Goal: Transaction & Acquisition: Purchase product/service

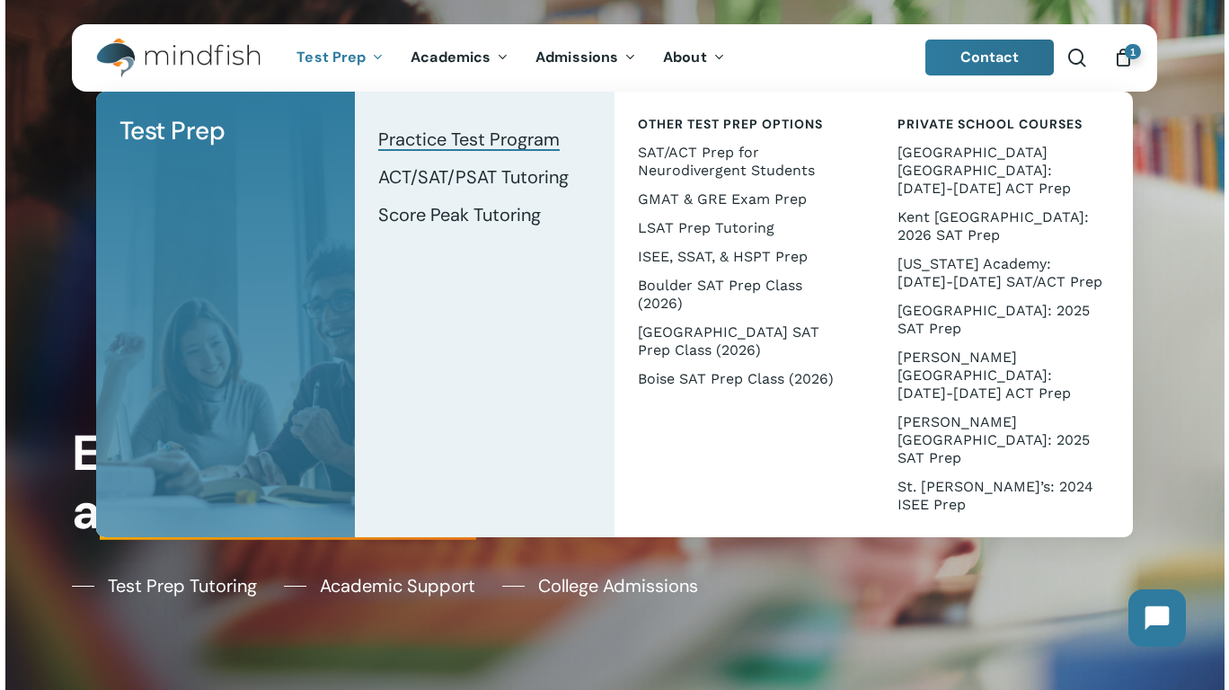
click at [433, 138] on span "Practice Test Program" at bounding box center [468, 139] width 181 height 23
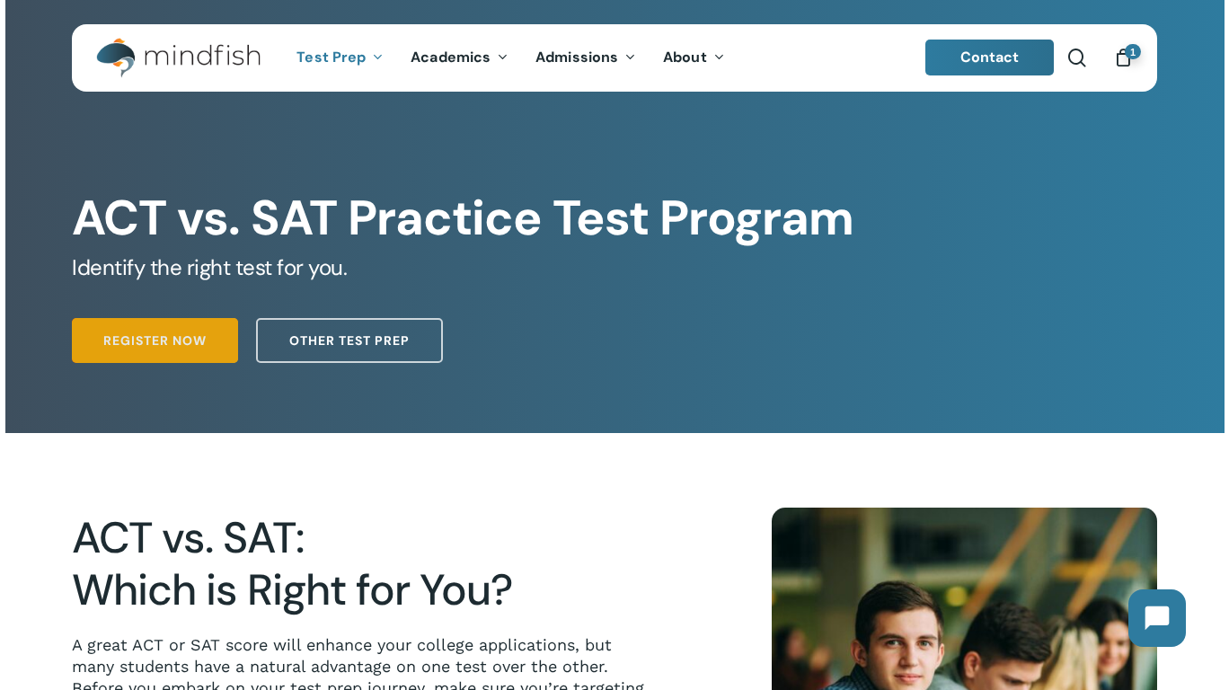
click at [193, 350] on span "Register Now" at bounding box center [154, 341] width 103 height 18
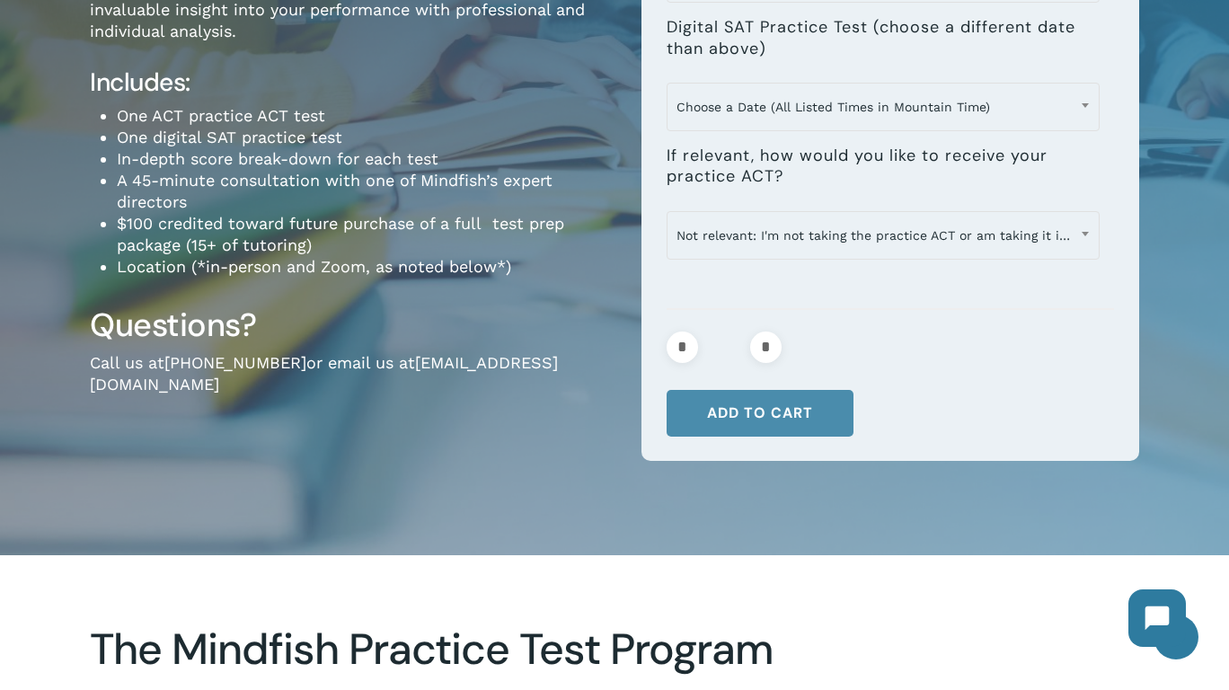
click at [785, 421] on button "Add to cart" at bounding box center [760, 413] width 187 height 47
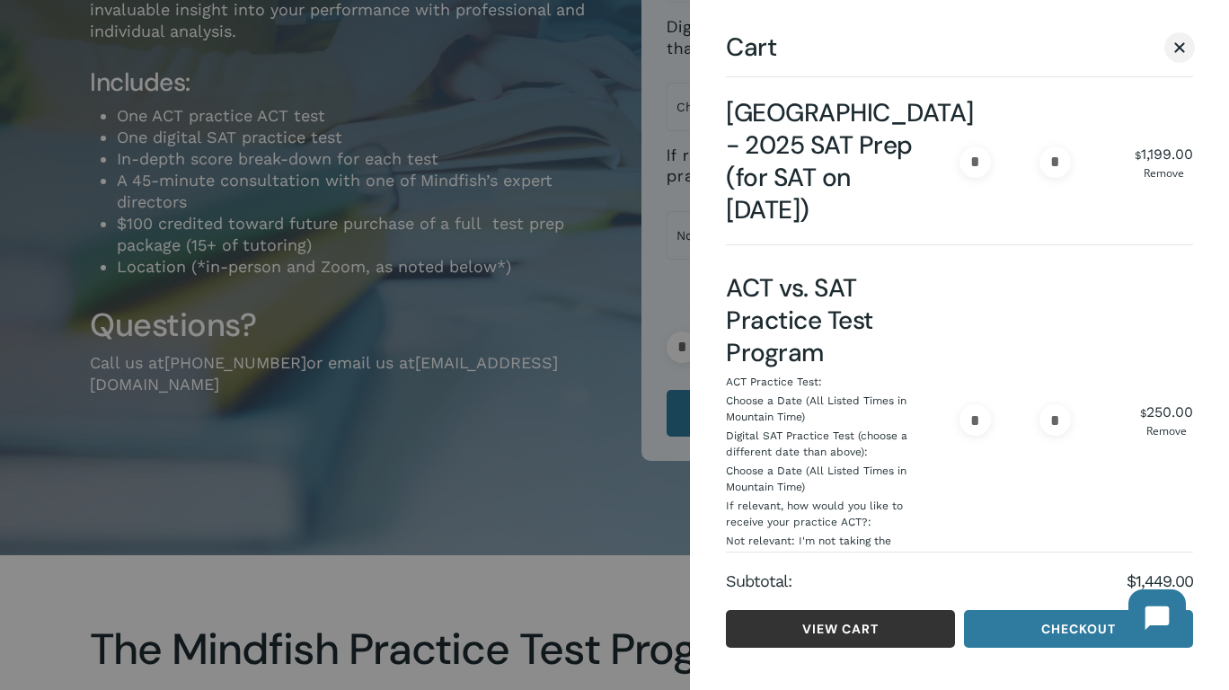
click at [889, 617] on link "View cart" at bounding box center [840, 629] width 229 height 38
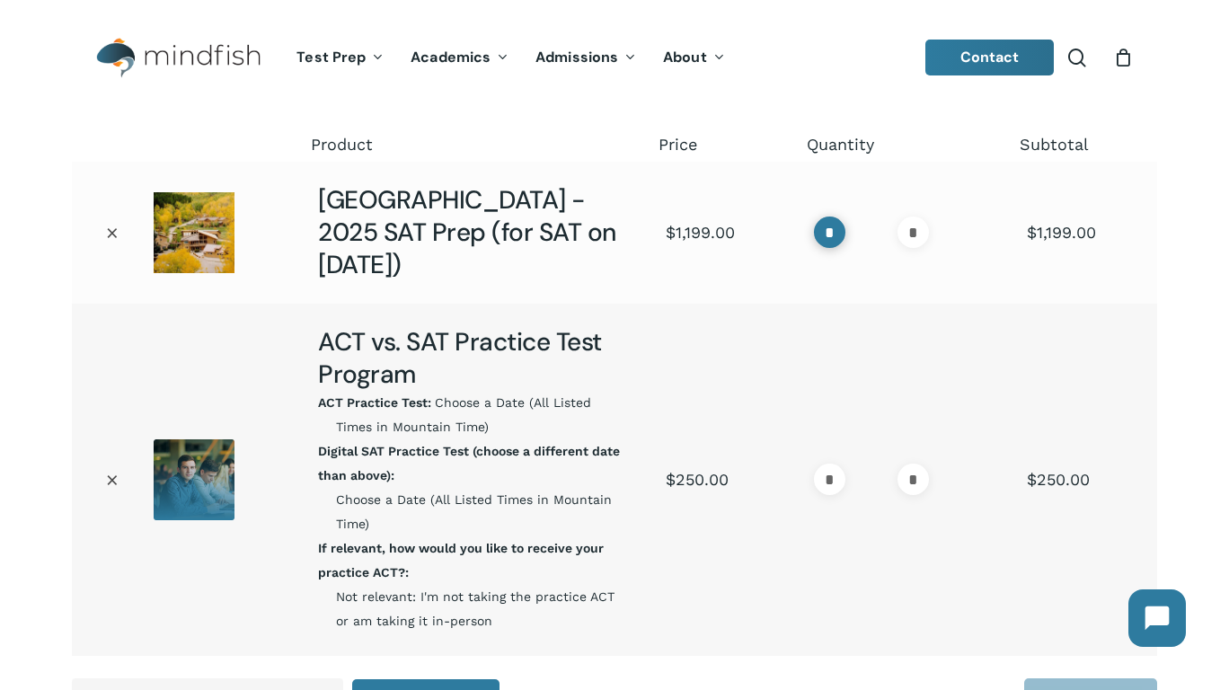
click at [830, 227] on input "*" at bounding box center [829, 232] width 31 height 31
type input "*"
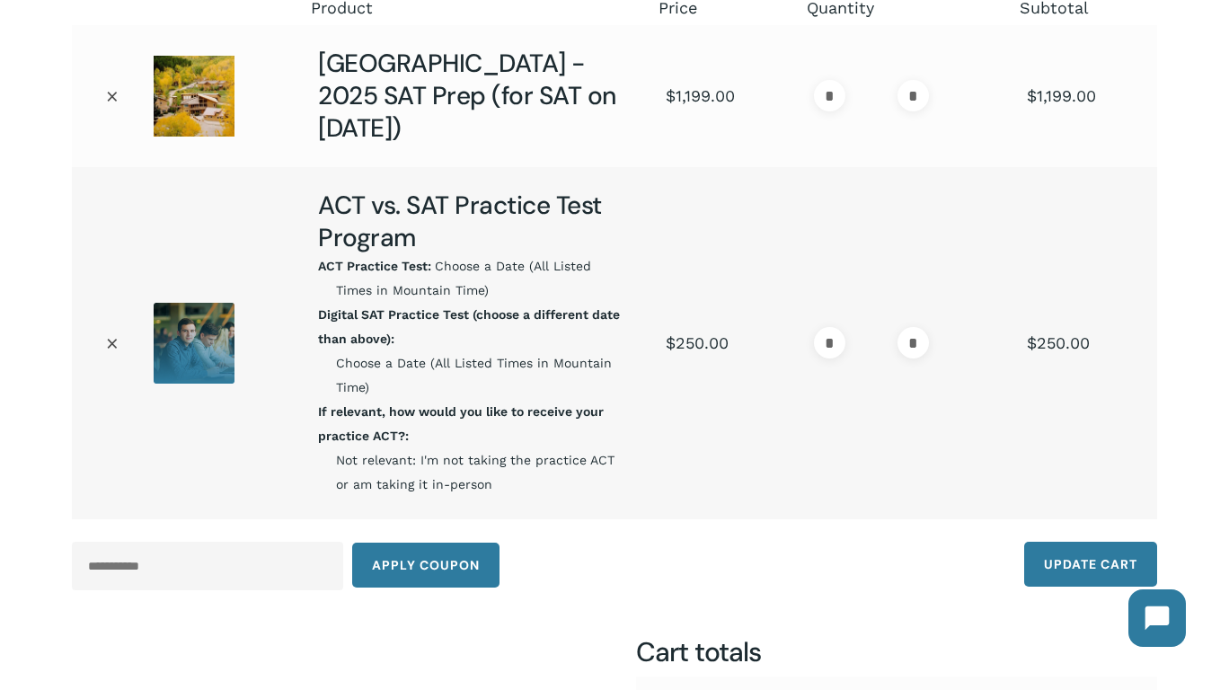
scroll to position [270, 0]
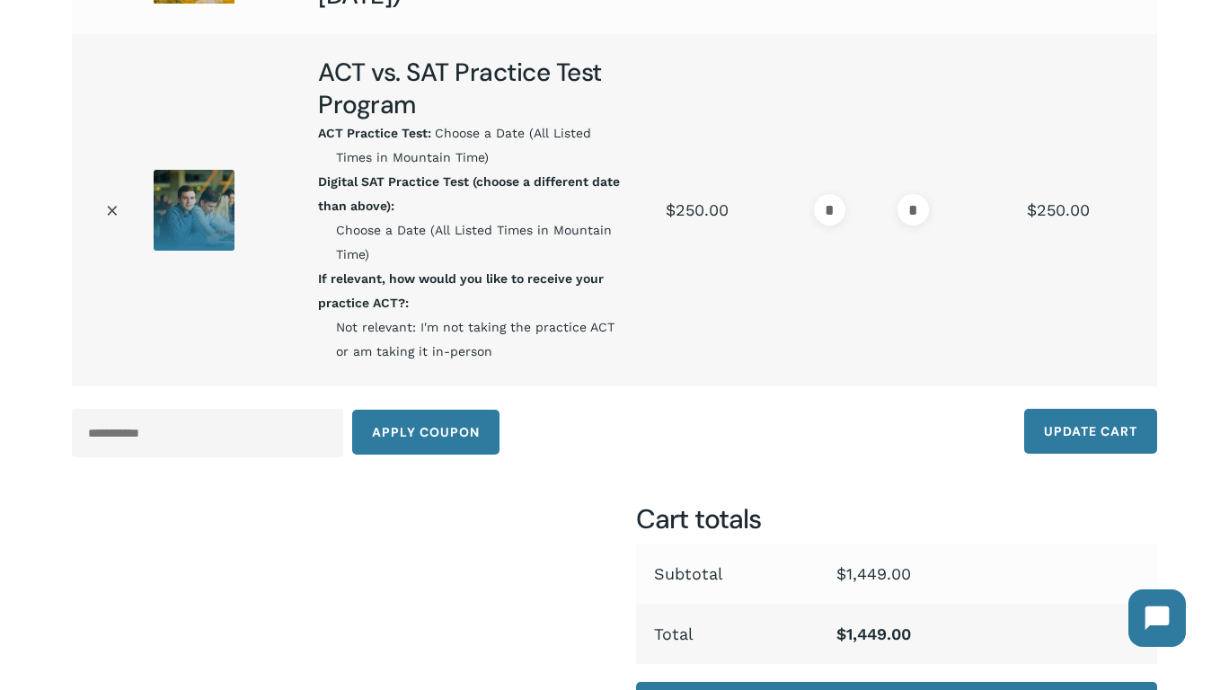
click at [341, 436] on div "Coupon: Apply coupon" at bounding box center [343, 433] width 543 height 49
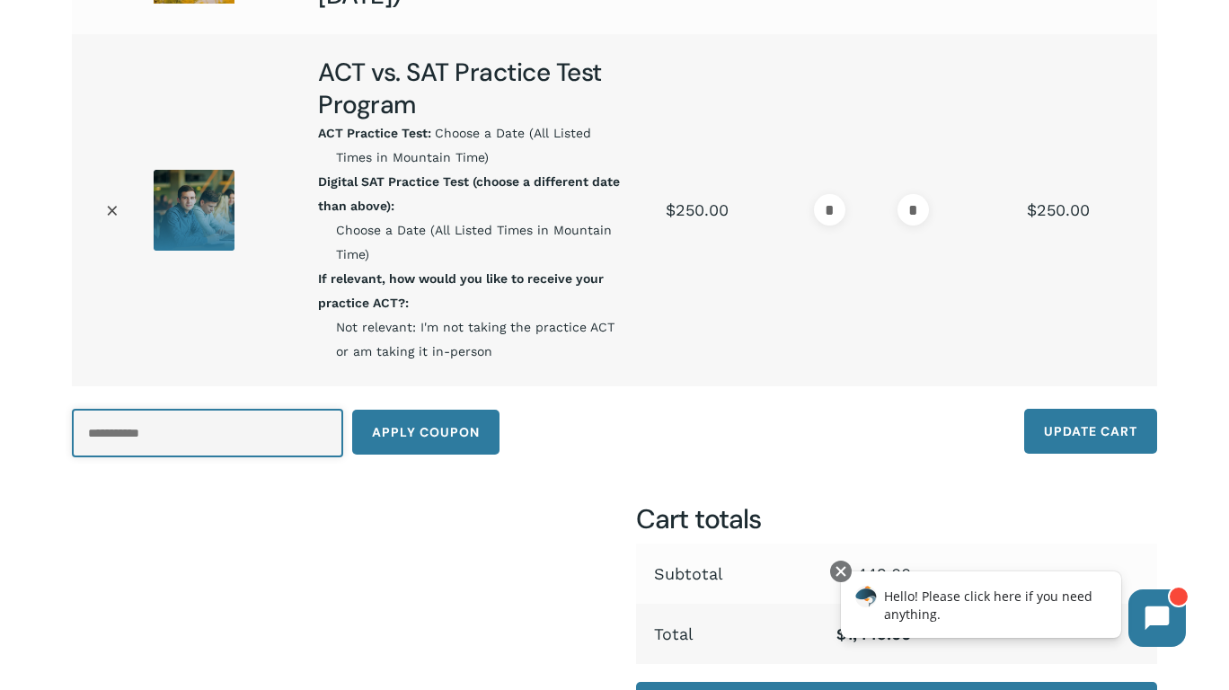
click at [127, 432] on input "Coupon:" at bounding box center [207, 433] width 271 height 49
drag, startPoint x: 127, startPoint y: 432, endPoint x: 157, endPoint y: 452, distance: 36.4
click at [127, 433] on input "Coupon:" at bounding box center [207, 433] width 271 height 49
click at [261, 495] on div "Remove item Thumbnail image Product Price Quantity Subtotal × [GEOGRAPHIC_DATA]…" at bounding box center [614, 308] width 1085 height 900
click at [185, 427] on input "Coupon:" at bounding box center [207, 433] width 271 height 49
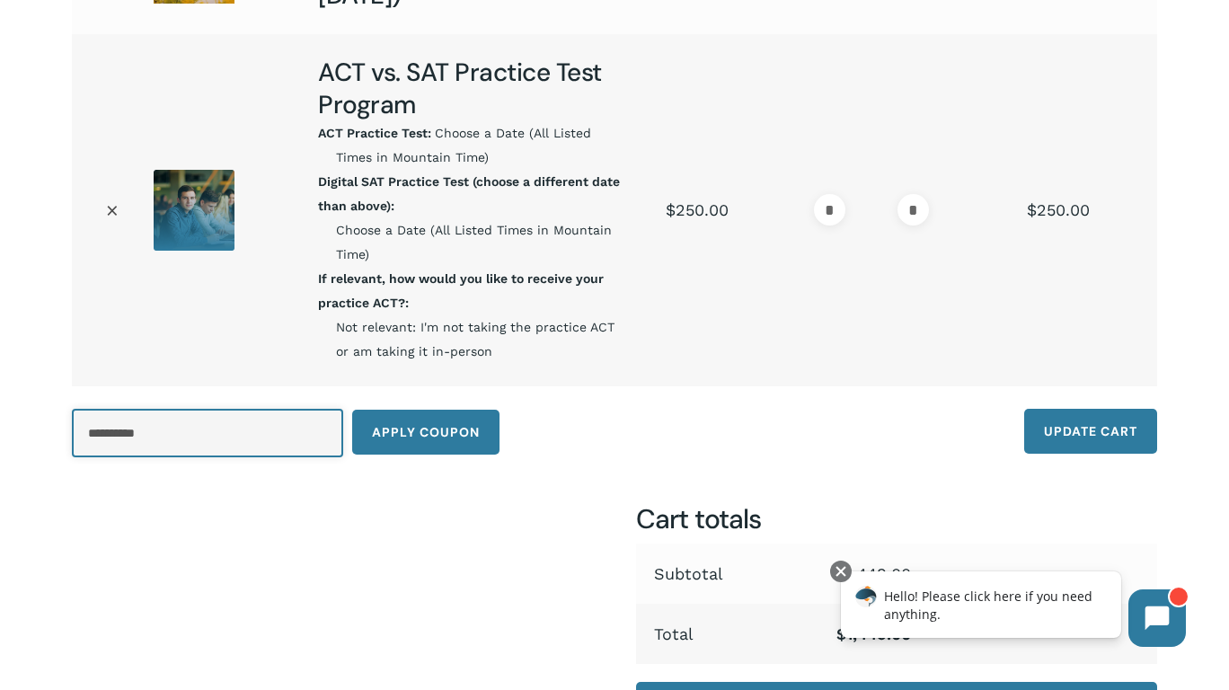
drag, startPoint x: 94, startPoint y: 432, endPoint x: 95, endPoint y: 420, distance: 11.7
click at [83, 431] on input "**********" at bounding box center [207, 433] width 271 height 49
type input "**********"
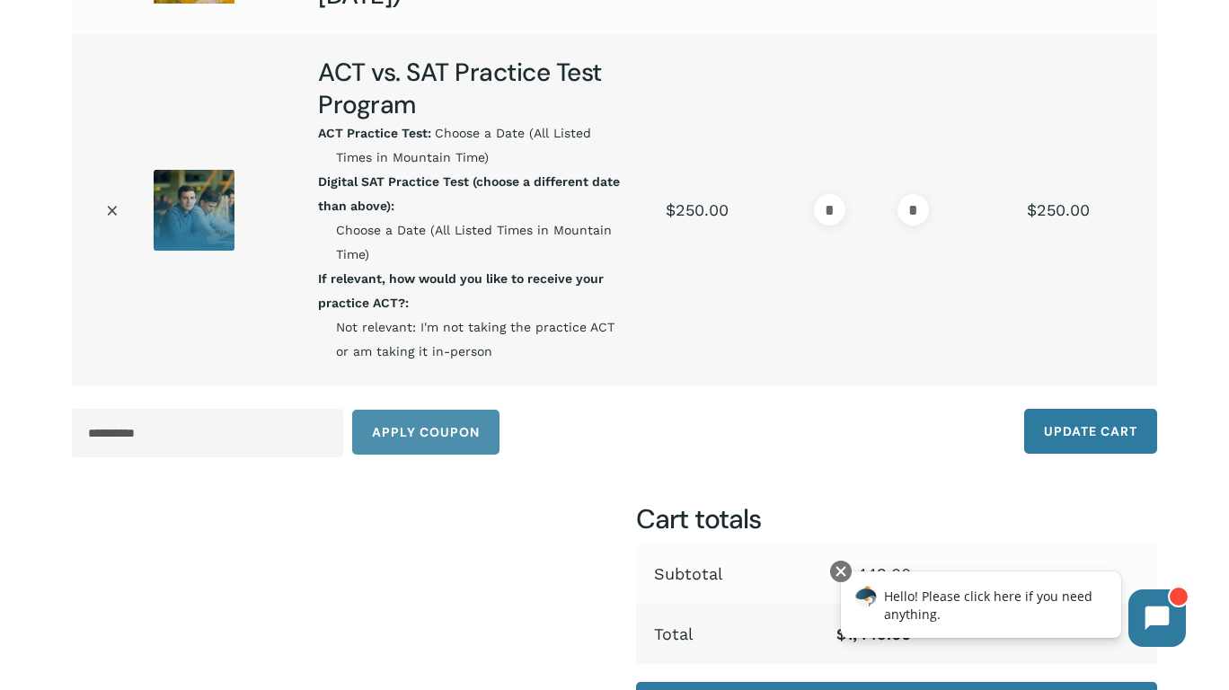
click at [456, 436] on button "Apply coupon" at bounding box center [425, 432] width 147 height 45
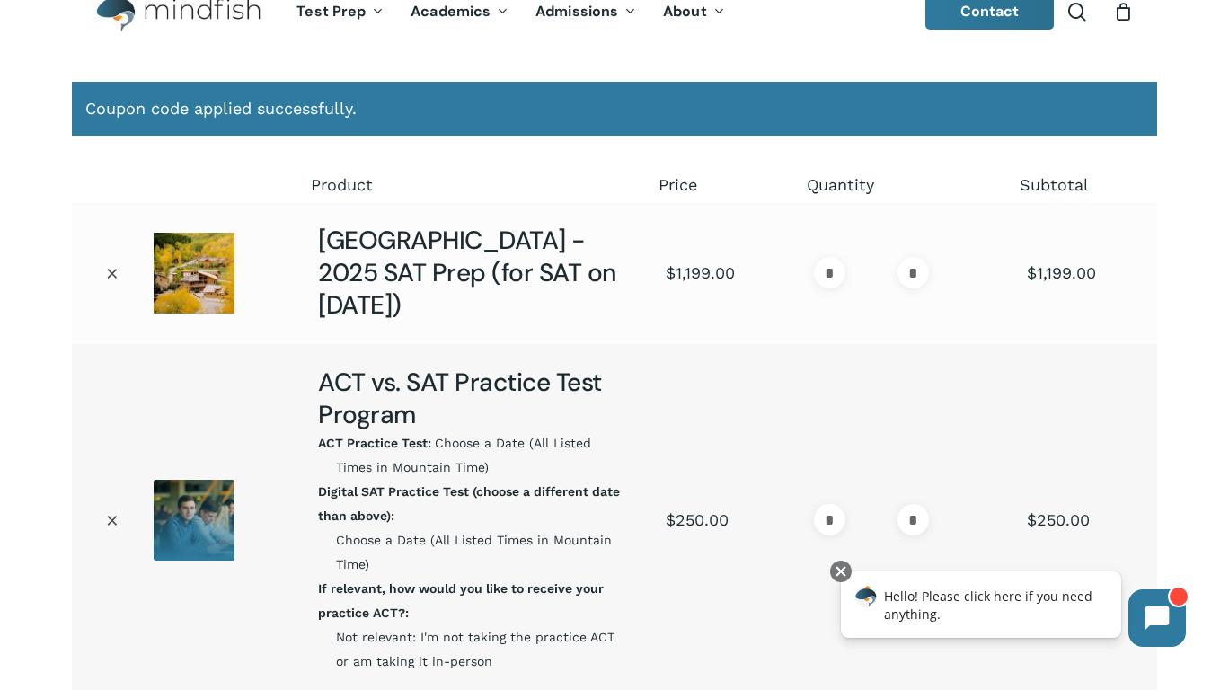
scroll to position [37, 0]
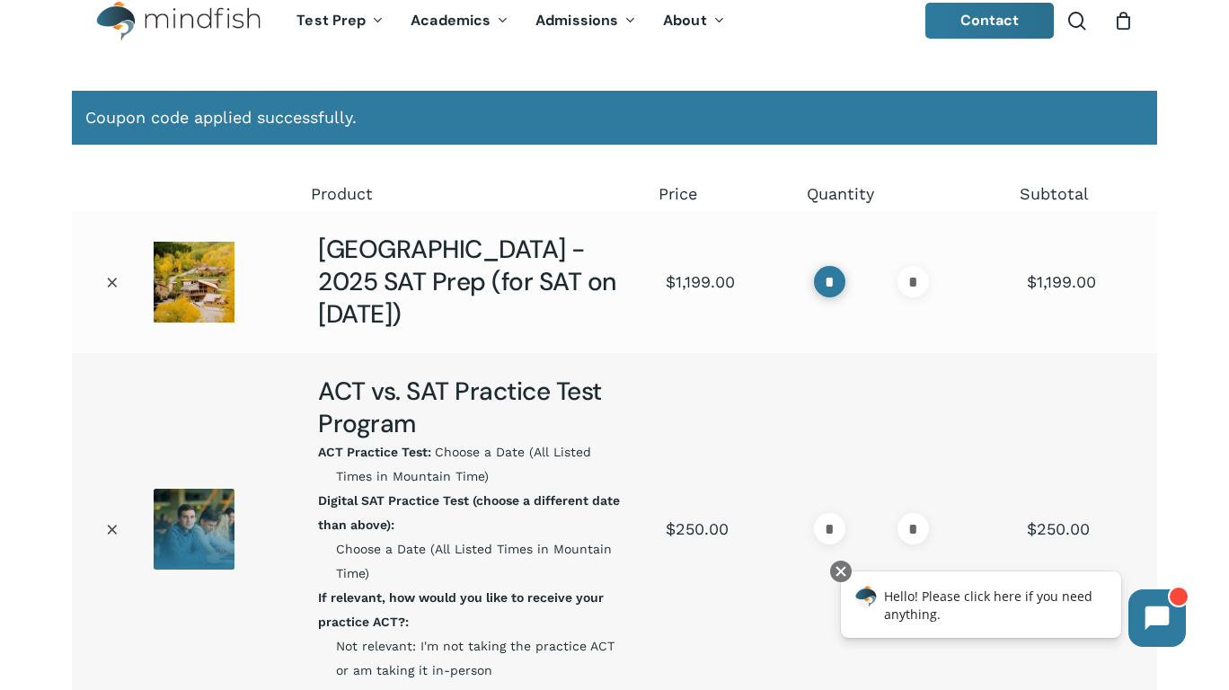
click at [826, 283] on input "*" at bounding box center [829, 281] width 31 height 31
type input "*"
click at [113, 279] on link "×" at bounding box center [112, 282] width 27 height 27
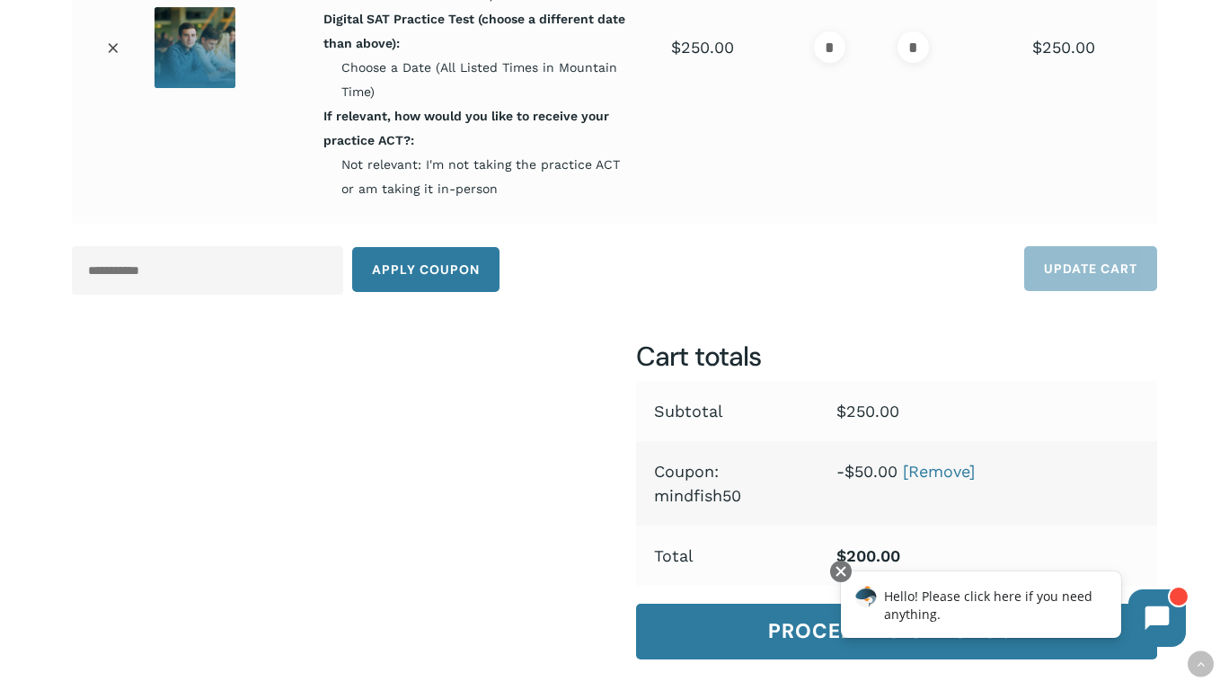
scroll to position [487, 0]
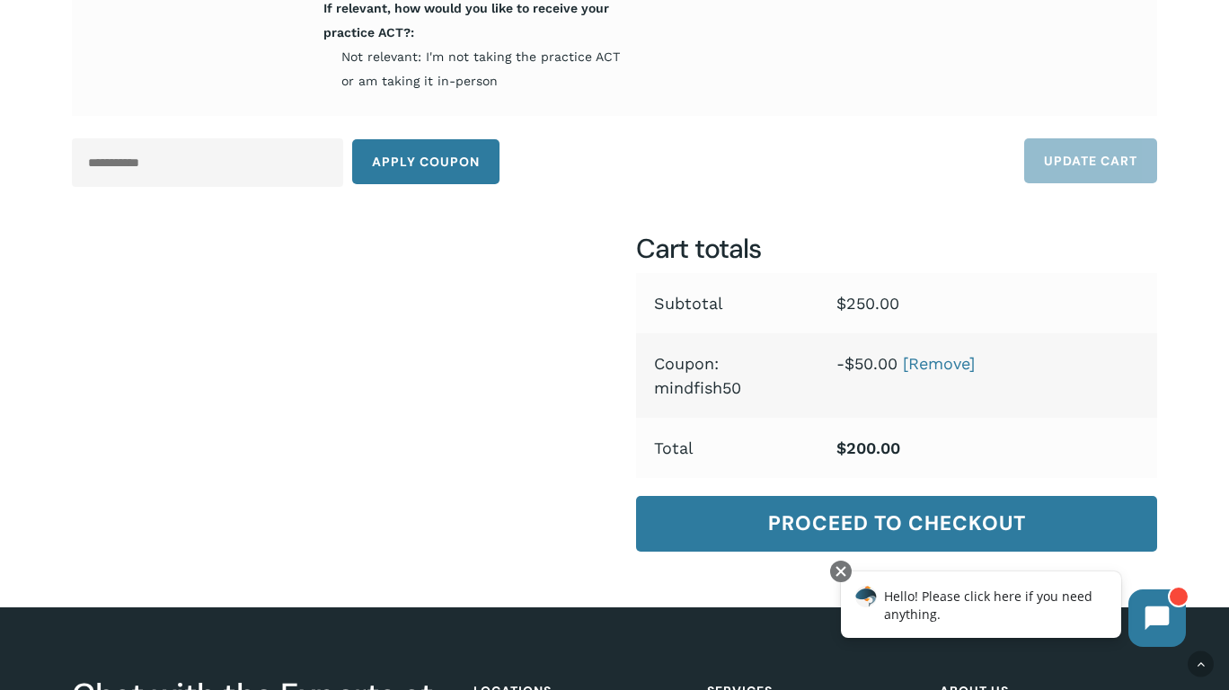
click at [264, 306] on div "Cart totals Subtotal $ 250.00 Coupon: mindfish50 - $ 50.00 [Remove] Total $ 200…" at bounding box center [614, 401] width 1085 height 341
